Goal: Task Accomplishment & Management: Manage account settings

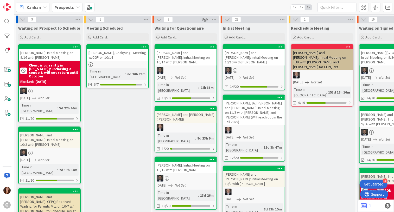
click at [63, 10] on span "Prospects" at bounding box center [63, 7] width 19 height 6
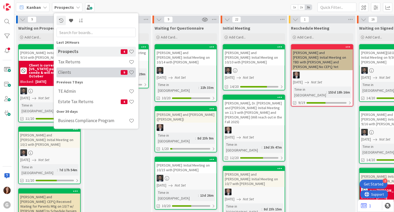
click at [61, 72] on h4 "Clients" at bounding box center [89, 72] width 63 height 5
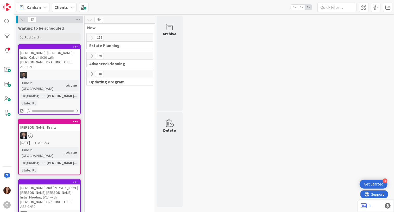
click at [40, 50] on div "[PERSON_NAME], [PERSON_NAME]: Initial Call on 9/30 with [PERSON_NAME] DRAFTING …" at bounding box center [49, 59] width 61 height 21
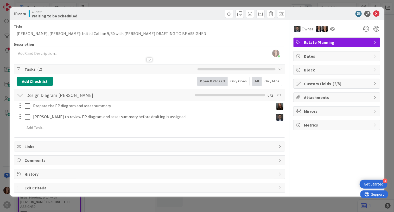
click at [31, 69] on span "Tasks ( 2 )" at bounding box center [109, 69] width 170 height 6
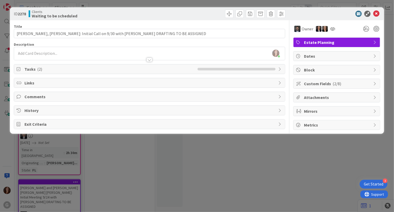
click at [32, 69] on span "Tasks ( 2 )" at bounding box center [109, 69] width 170 height 6
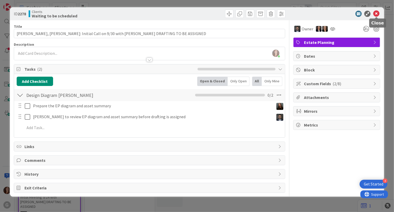
click at [377, 12] on icon at bounding box center [376, 14] width 6 height 6
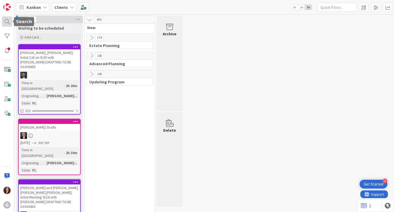
click at [8, 22] on div at bounding box center [7, 21] width 10 height 10
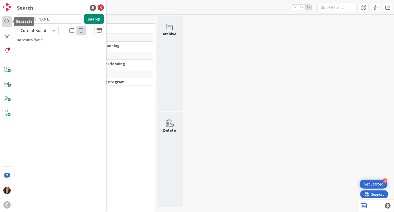
drag, startPoint x: 42, startPoint y: 21, endPoint x: 7, endPoint y: 22, distance: 34.9
click at [7, 22] on div "G Search [PERSON_NAME] Search Current Board No results found." at bounding box center [7, 106] width 14 height 212
type input "[PERSON_NAME]"
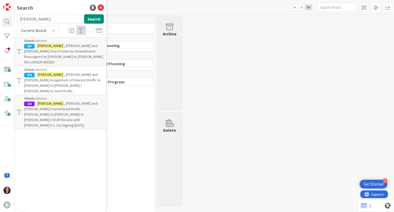
click at [78, 73] on span ", [PERSON_NAME] and [PERSON_NAME] Assignment of Interest Drafts to [PERSON_NAME…" at bounding box center [62, 82] width 76 height 21
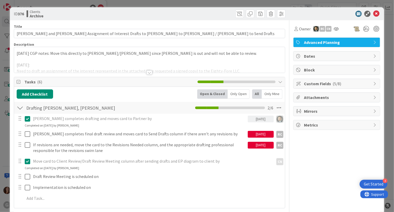
click at [102, 60] on div at bounding box center [149, 66] width 271 height 13
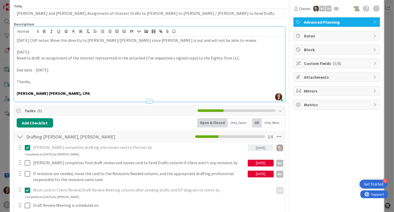
scroll to position [7, 0]
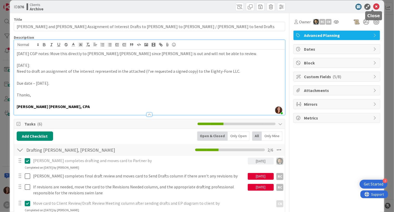
drag, startPoint x: 372, startPoint y: 7, endPoint x: 232, endPoint y: 6, distance: 140.4
click at [373, 7] on icon at bounding box center [376, 7] width 6 height 6
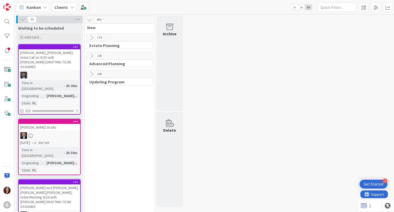
click at [63, 8] on b "Clients" at bounding box center [61, 7] width 14 height 5
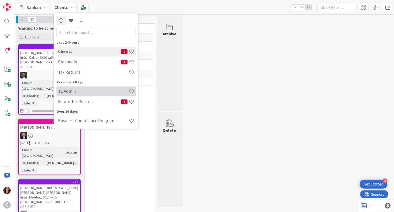
click at [80, 93] on h4 "TE Admin" at bounding box center [93, 91] width 71 height 5
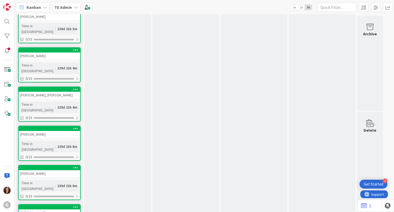
scroll to position [702, 0]
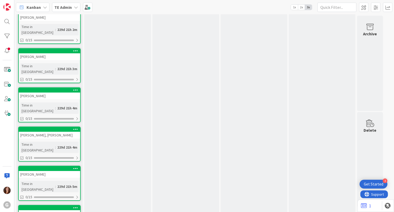
click at [38, 210] on div "[PERSON_NAME]" at bounding box center [49, 213] width 61 height 7
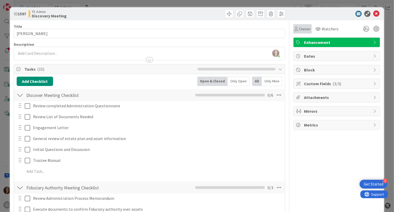
click at [300, 30] on span "Owner" at bounding box center [305, 29] width 12 height 6
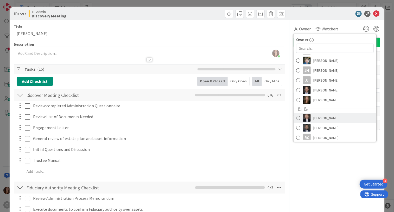
scroll to position [67, 0]
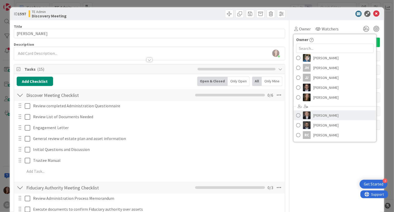
click at [296, 115] on span at bounding box center [298, 116] width 4 height 8
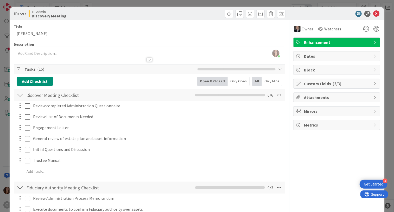
click at [306, 84] on span "Custom Fields ( 3/3 )" at bounding box center [337, 84] width 67 height 6
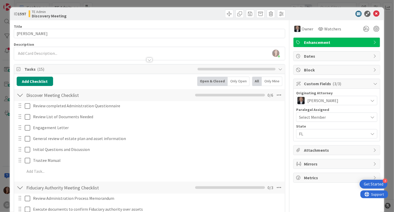
click at [307, 117] on span "Select Member" at bounding box center [312, 117] width 27 height 6
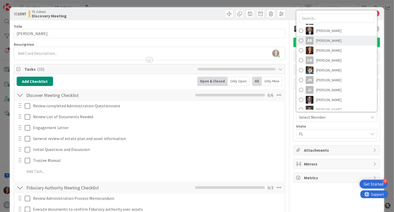
scroll to position [26, 0]
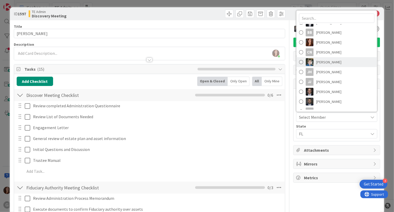
click at [326, 61] on span "[PERSON_NAME]" at bounding box center [328, 62] width 25 height 8
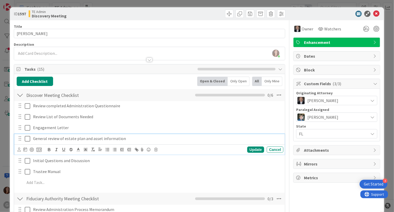
click at [269, 140] on p "General review of estate plan and asset information" at bounding box center [157, 139] width 248 height 6
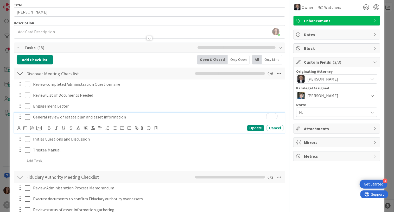
scroll to position [0, 0]
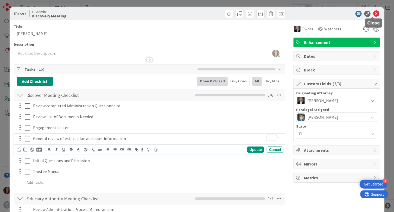
click at [373, 15] on icon at bounding box center [376, 14] width 6 height 6
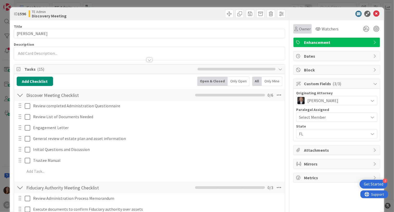
click at [301, 30] on span "Owner" at bounding box center [305, 29] width 12 height 6
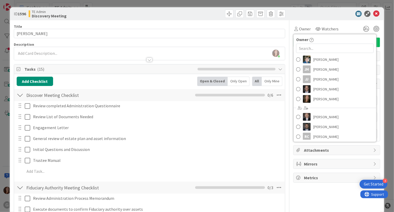
scroll to position [67, 0]
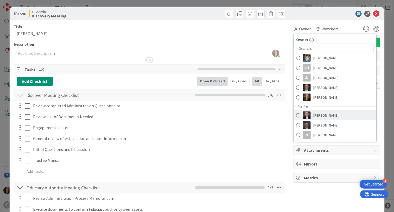
click at [298, 115] on link "[PERSON_NAME]" at bounding box center [334, 115] width 83 height 10
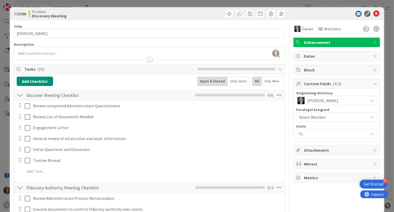
click at [318, 117] on span "Select Member" at bounding box center [312, 117] width 27 height 6
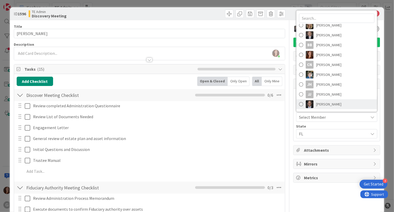
scroll to position [26, 0]
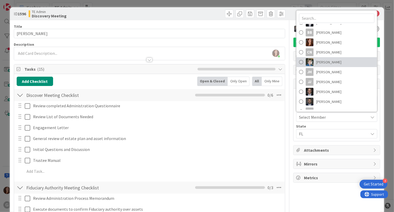
click at [322, 64] on span "[PERSON_NAME]" at bounding box center [328, 62] width 25 height 8
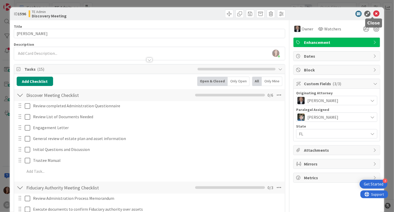
click at [373, 16] on icon at bounding box center [376, 14] width 6 height 6
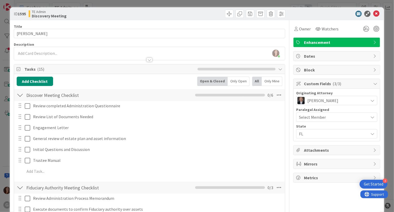
click at [307, 117] on span "Select Member" at bounding box center [312, 117] width 27 height 6
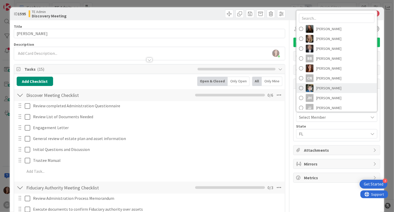
scroll to position [26, 0]
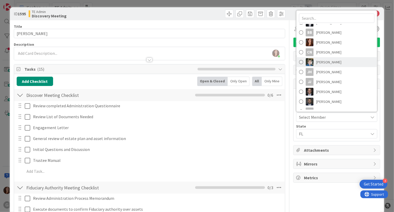
click at [317, 62] on span "[PERSON_NAME]" at bounding box center [328, 62] width 25 height 8
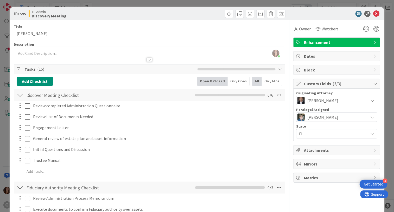
click at [328, 102] on span "[PERSON_NAME]" at bounding box center [322, 100] width 31 height 6
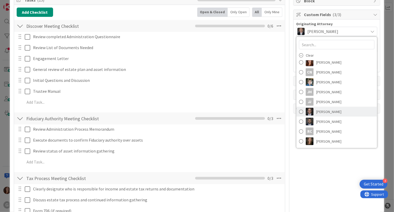
scroll to position [0, 0]
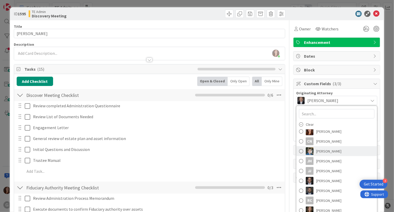
click at [299, 151] on span at bounding box center [301, 151] width 4 height 8
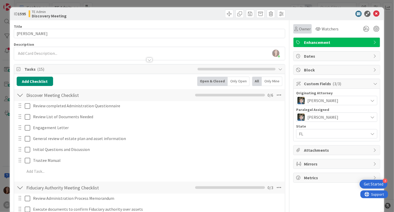
click at [299, 28] on span "Owner" at bounding box center [305, 29] width 12 height 6
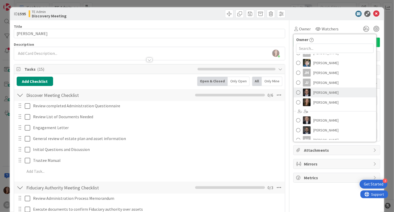
scroll to position [67, 0]
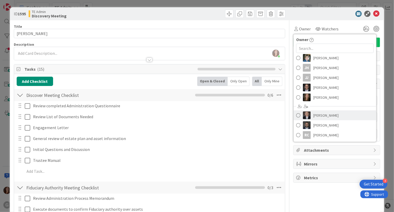
click at [296, 114] on span at bounding box center [298, 116] width 4 height 8
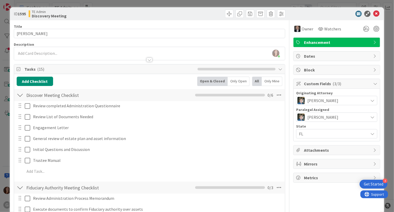
click at [257, 133] on div "Review completed Administration Questionnaire Update Cancel Review List of Docu…" at bounding box center [149, 139] width 265 height 77
click at [312, 99] on span "[PERSON_NAME]" at bounding box center [322, 100] width 31 height 6
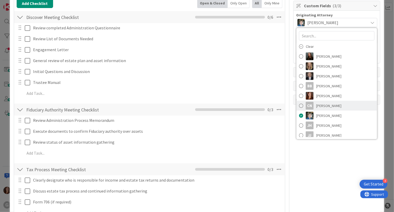
scroll to position [0, 0]
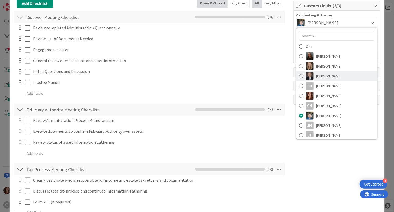
click at [299, 75] on span at bounding box center [301, 76] width 4 height 8
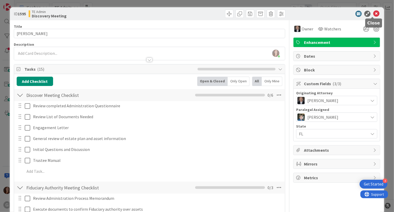
click at [373, 14] on icon at bounding box center [376, 14] width 6 height 6
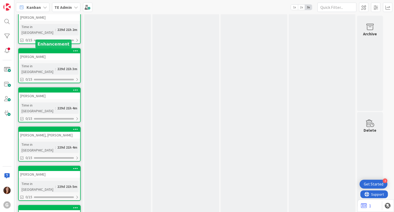
click at [44, 167] on div at bounding box center [50, 169] width 59 height 4
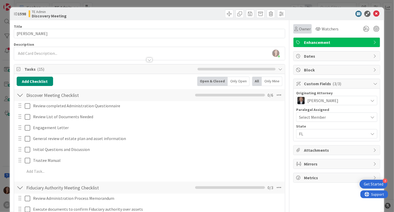
click at [299, 27] on span "Owner" at bounding box center [305, 29] width 12 height 6
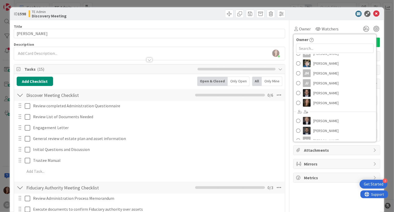
scroll to position [67, 0]
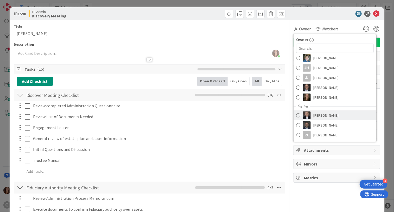
click at [313, 114] on span "[PERSON_NAME]" at bounding box center [325, 116] width 25 height 8
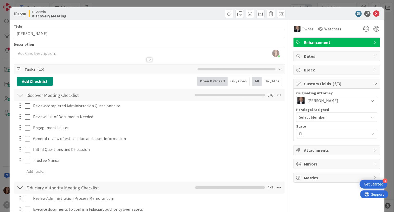
click at [319, 119] on span "Select Member" at bounding box center [312, 117] width 27 height 6
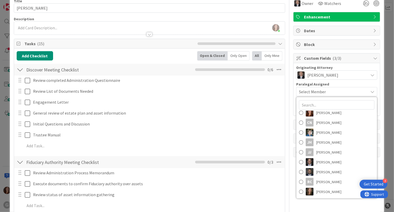
scroll to position [0, 0]
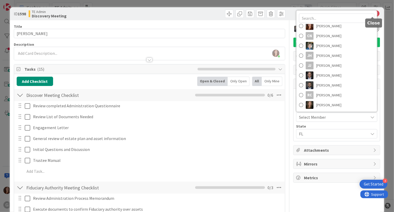
click at [371, 14] on div at bounding box center [336, 17] width 81 height 11
click at [373, 14] on div "[PERSON_NAME] [PERSON_NAME] [PERSON_NAME] BB [PERSON_NAME] [PERSON_NAME] CN [PE…" at bounding box center [336, 61] width 81 height 102
click at [374, 15] on icon at bounding box center [376, 14] width 6 height 6
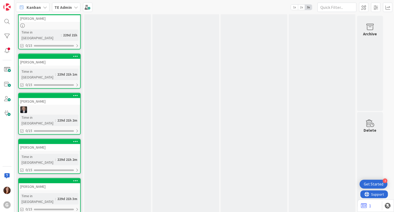
click at [40, 10] on span "Kanban" at bounding box center [34, 7] width 14 height 6
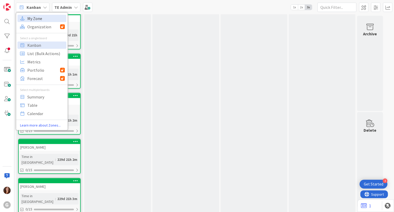
click at [34, 16] on span "My Zone" at bounding box center [45, 18] width 37 height 8
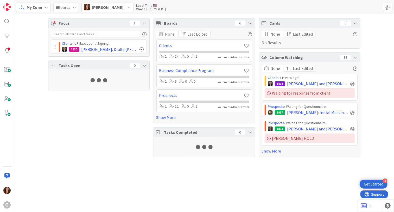
click at [64, 8] on span "6 Boards" at bounding box center [63, 7] width 15 height 6
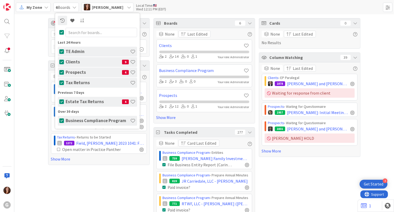
click at [99, 5] on span "[PERSON_NAME]" at bounding box center [107, 7] width 31 height 6
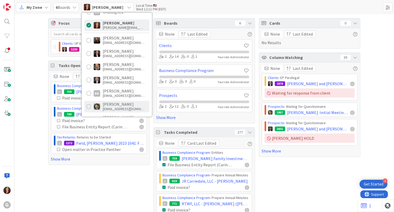
scroll to position [52, 0]
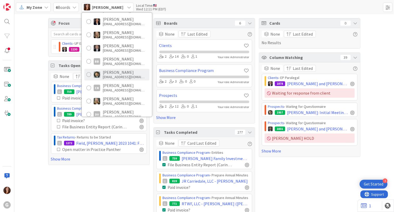
click at [88, 74] on div at bounding box center [88, 74] width 5 height 5
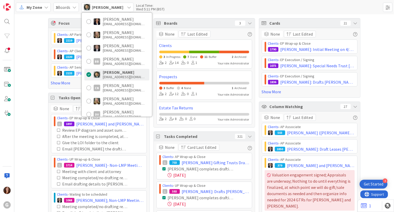
drag, startPoint x: 206, startPoint y: 190, endPoint x: 238, endPoint y: 202, distance: 33.7
click at [238, 202] on div "[DATE]" at bounding box center [208, 204] width 81 height 6
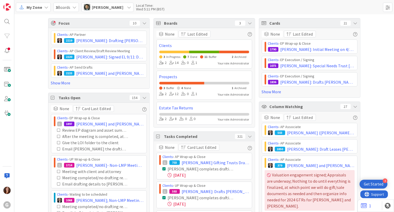
click at [39, 9] on span "My Zone" at bounding box center [35, 7] width 16 height 6
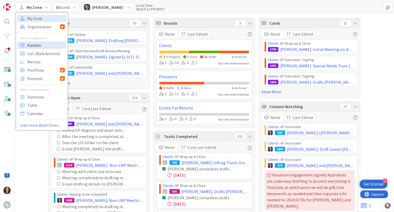
click at [42, 46] on span "Kanban" at bounding box center [45, 45] width 37 height 8
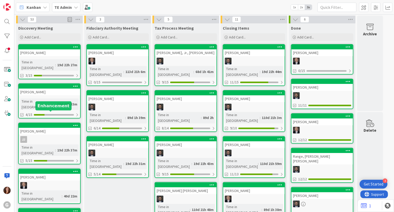
click at [54, 124] on div at bounding box center [50, 126] width 59 height 4
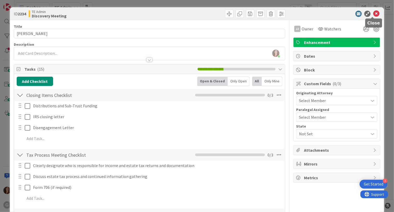
click at [373, 13] on icon at bounding box center [376, 14] width 6 height 6
